Goal: Information Seeking & Learning: Find specific fact

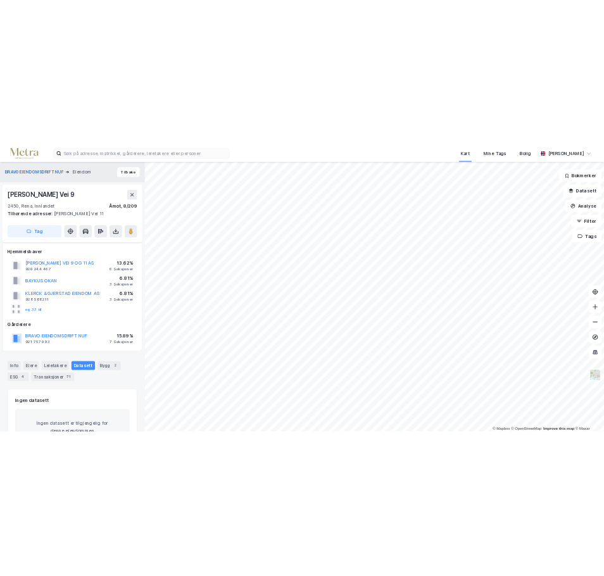
scroll to position [58, 0]
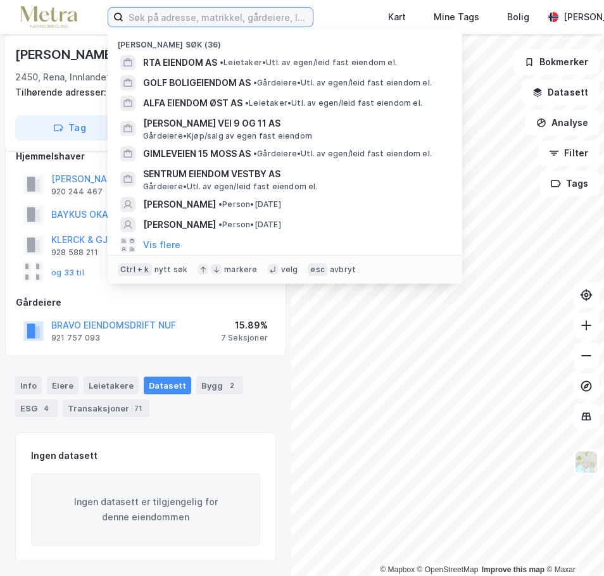
click at [158, 21] on input at bounding box center [217, 17] width 189 height 19
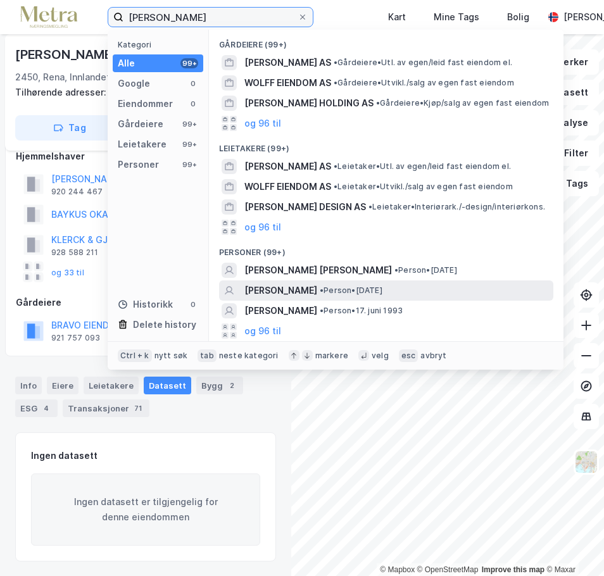
type input "[PERSON_NAME]"
click at [430, 293] on div "[PERSON_NAME] • Person • [DATE]" at bounding box center [397, 290] width 306 height 15
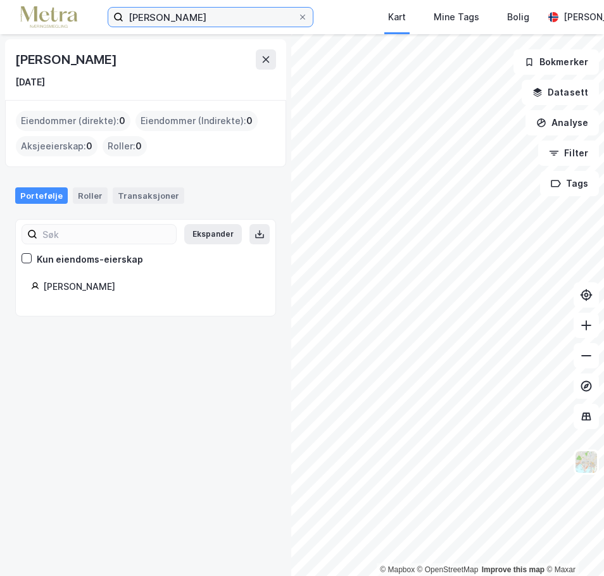
click at [249, 22] on input "[PERSON_NAME]" at bounding box center [210, 17] width 174 height 19
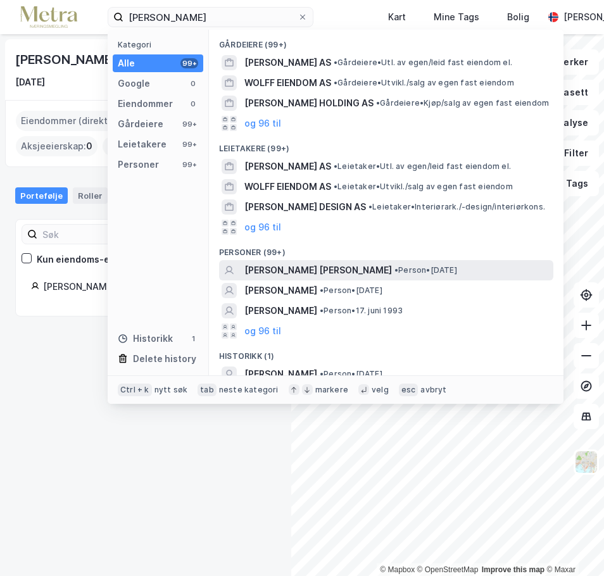
click at [418, 270] on div "[PERSON_NAME] [PERSON_NAME] • Person • [DATE]" at bounding box center [397, 270] width 306 height 15
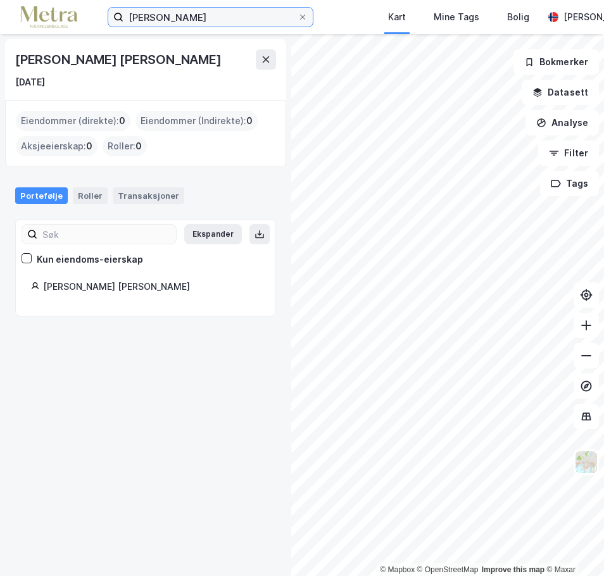
click at [182, 15] on input "[PERSON_NAME]" at bounding box center [210, 17] width 174 height 19
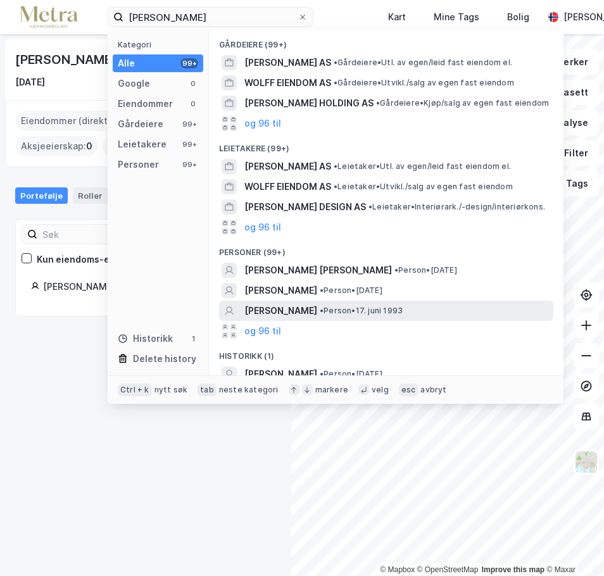
click at [363, 311] on span "• Person • 17. juni 1993" at bounding box center [361, 311] width 83 height 10
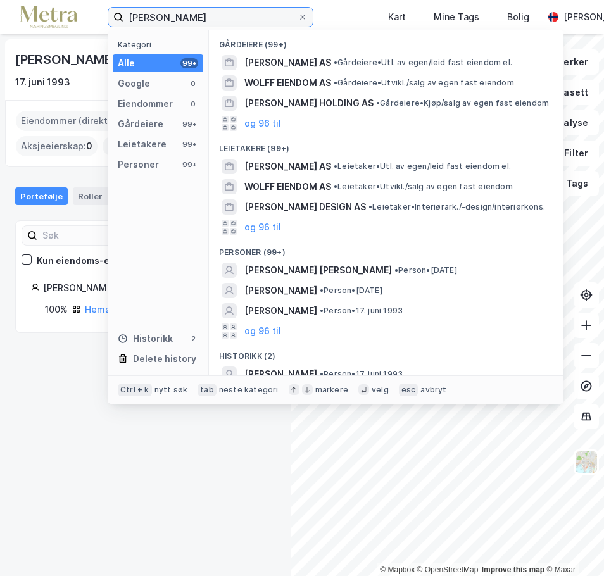
click at [213, 21] on input "[PERSON_NAME]" at bounding box center [210, 17] width 174 height 19
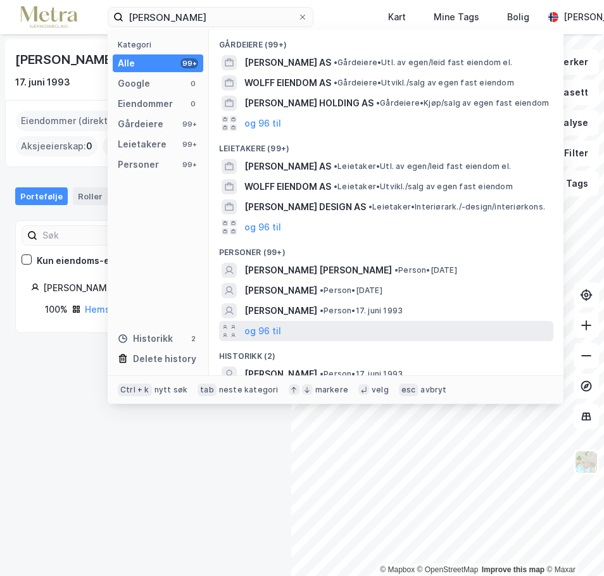
click at [282, 330] on div "og 96 til" at bounding box center [386, 331] width 334 height 20
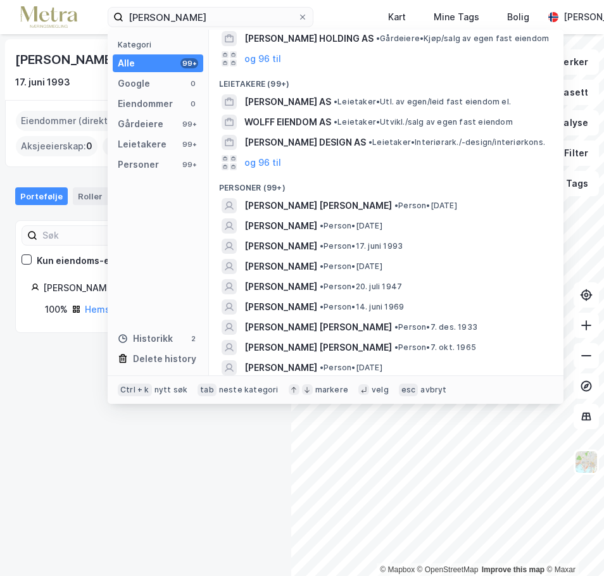
scroll to position [127, 0]
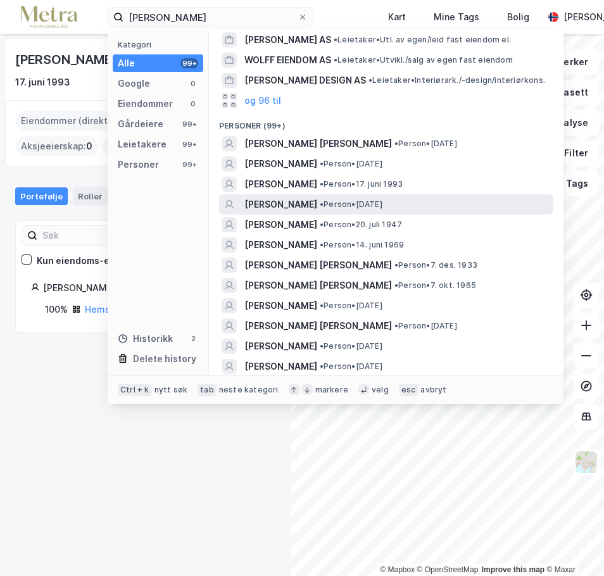
click at [410, 198] on div "[PERSON_NAME] • Person • [DATE]" at bounding box center [397, 204] width 306 height 15
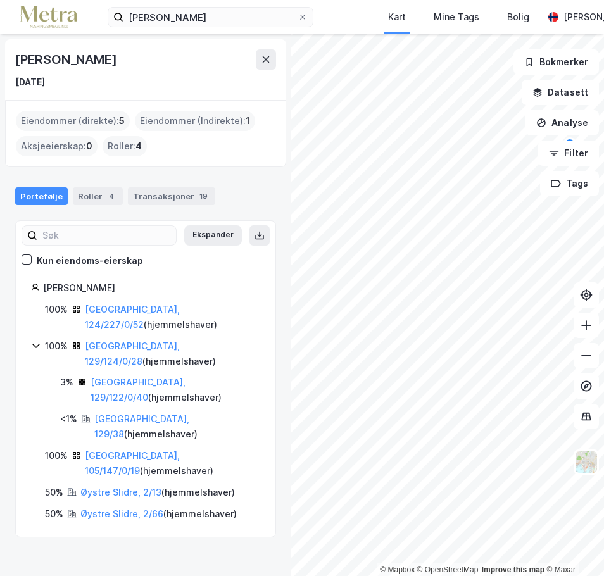
click at [40, 341] on icon at bounding box center [36, 346] width 10 height 10
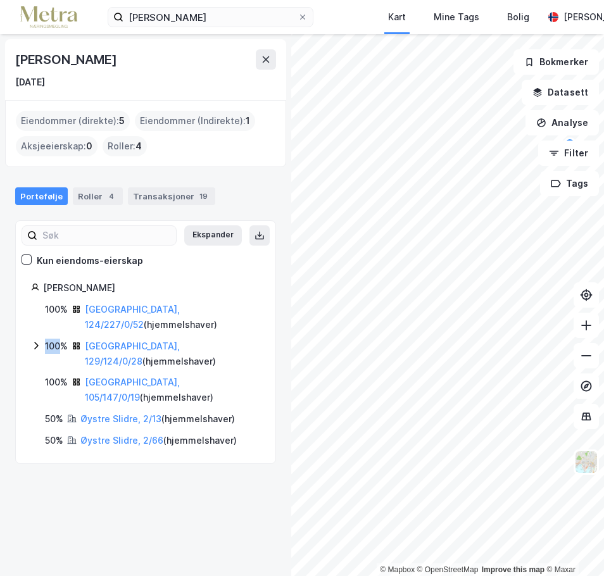
click at [40, 341] on icon at bounding box center [36, 346] width 10 height 10
